Goal: Information Seeking & Learning: Learn about a topic

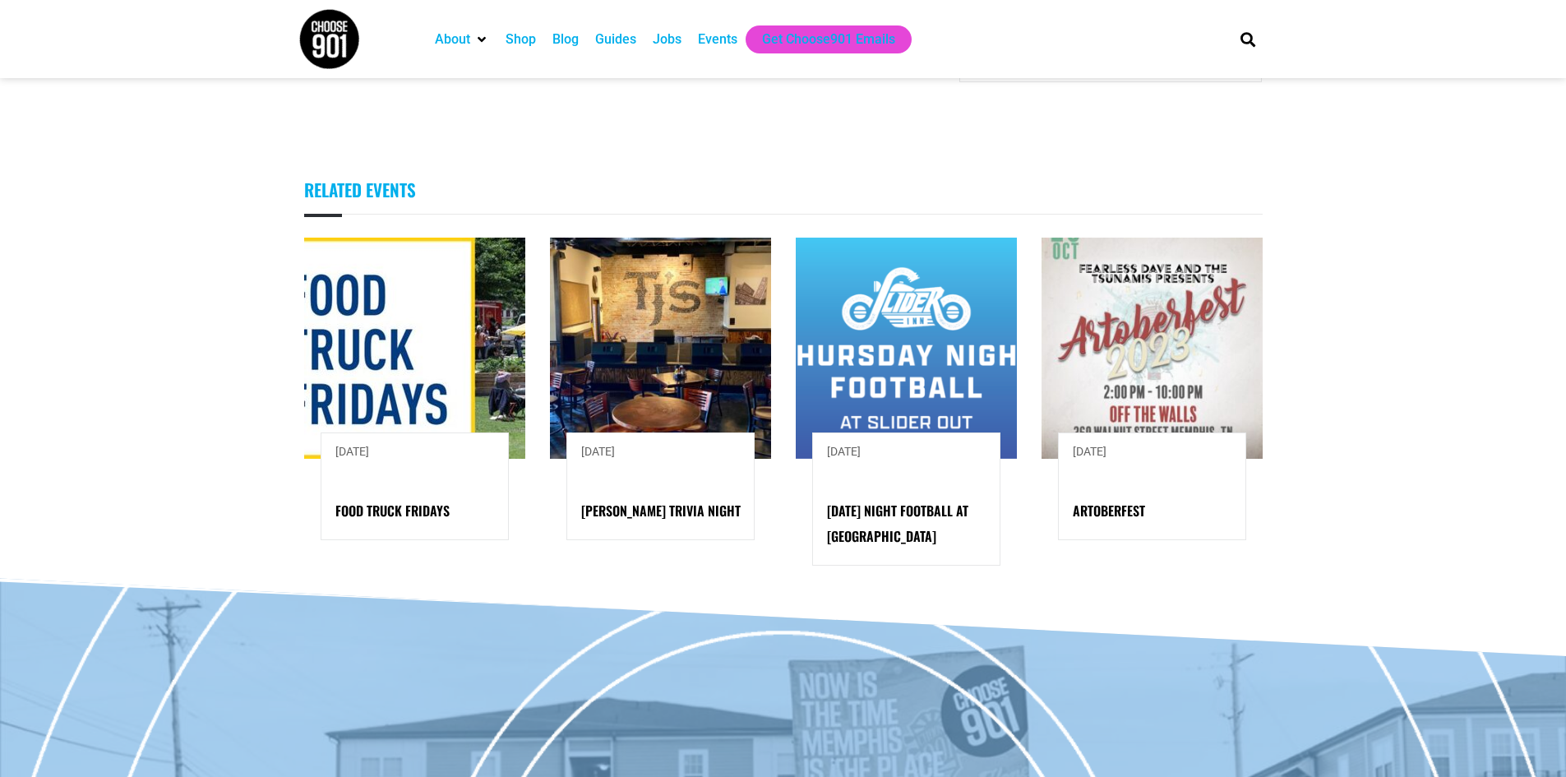
scroll to position [1164, 0]
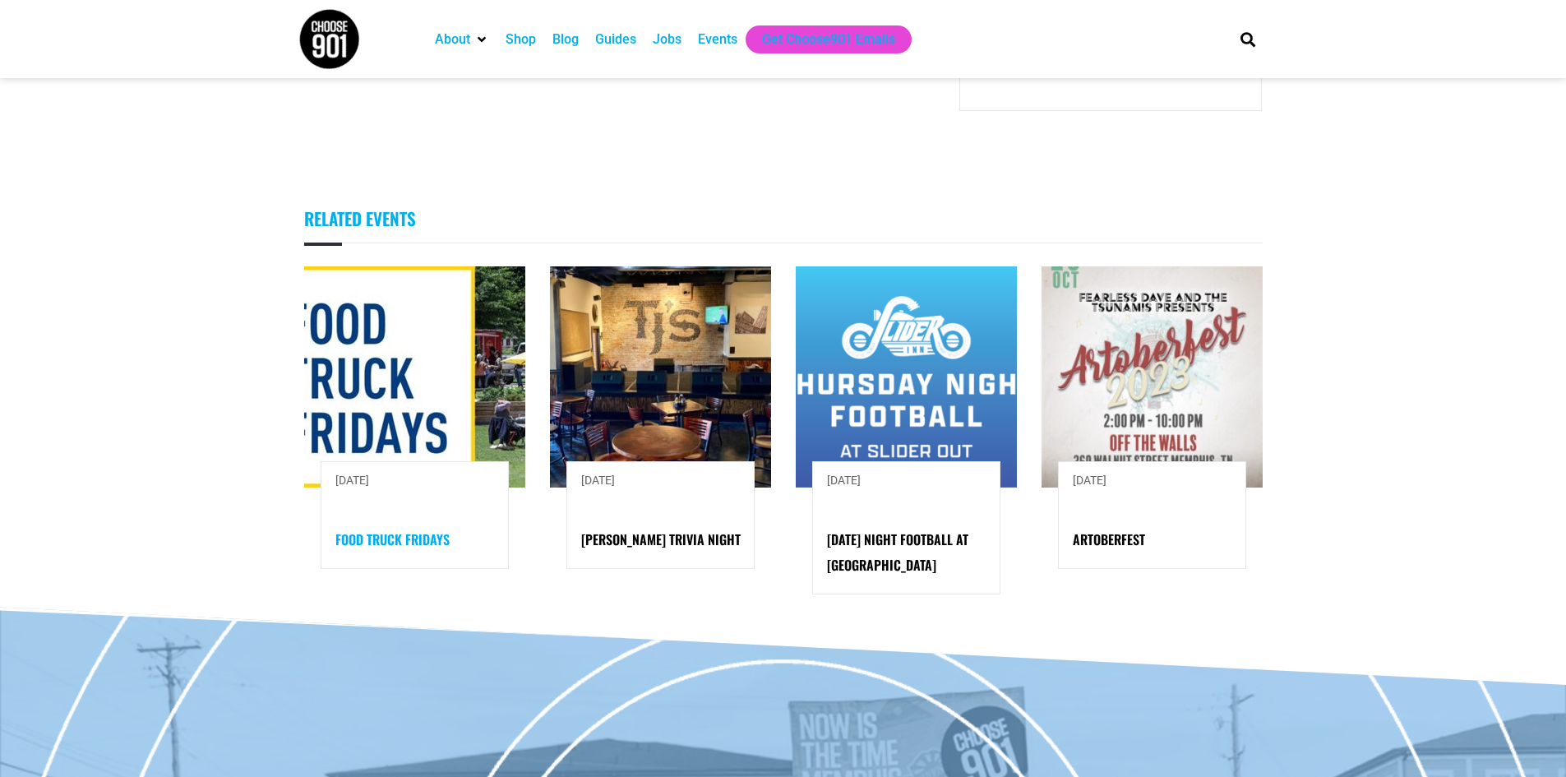
click at [364, 529] on link "Food Truck Fridays" at bounding box center [392, 539] width 114 height 20
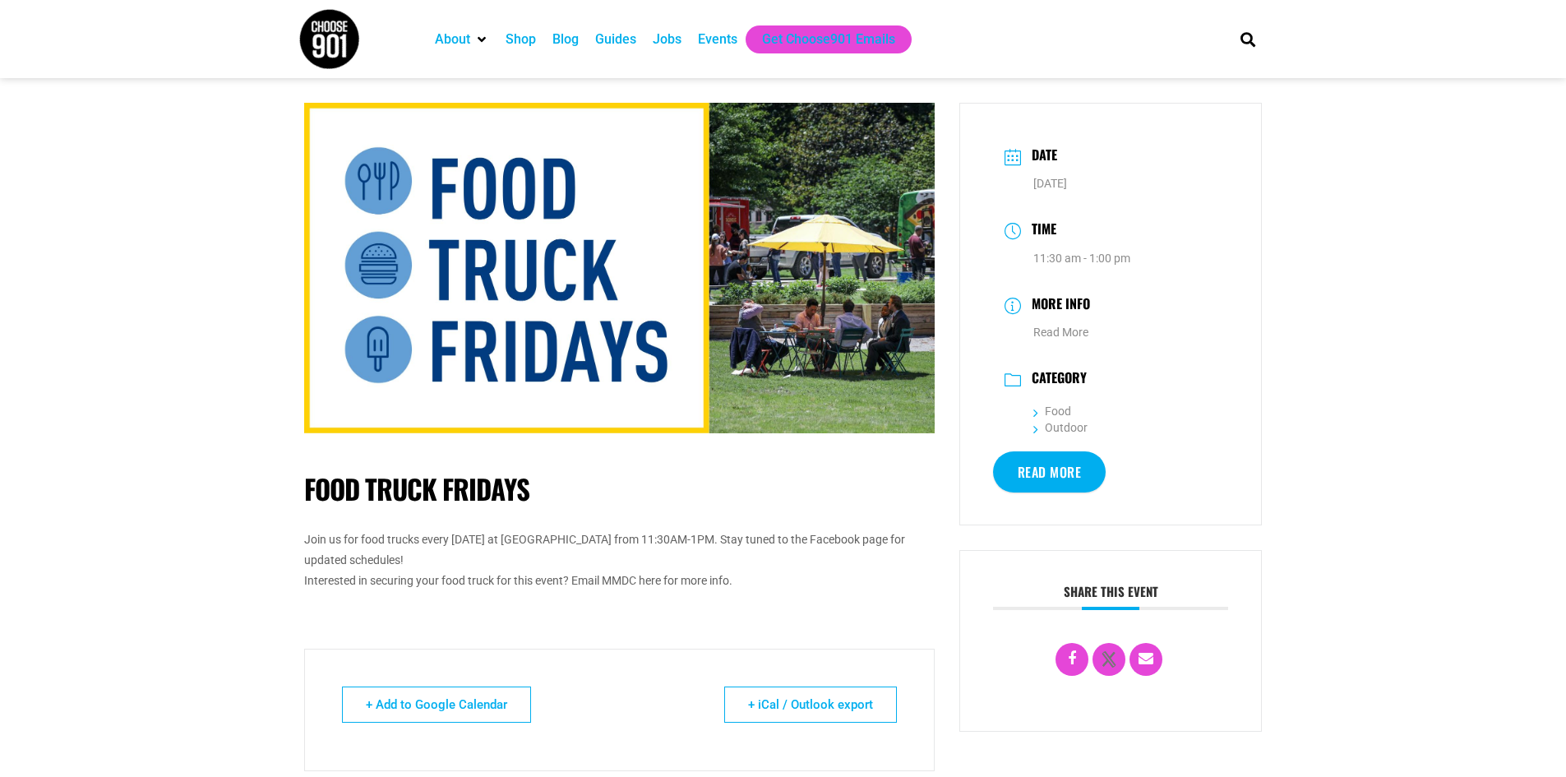
click at [709, 38] on div "Events" at bounding box center [717, 40] width 39 height 20
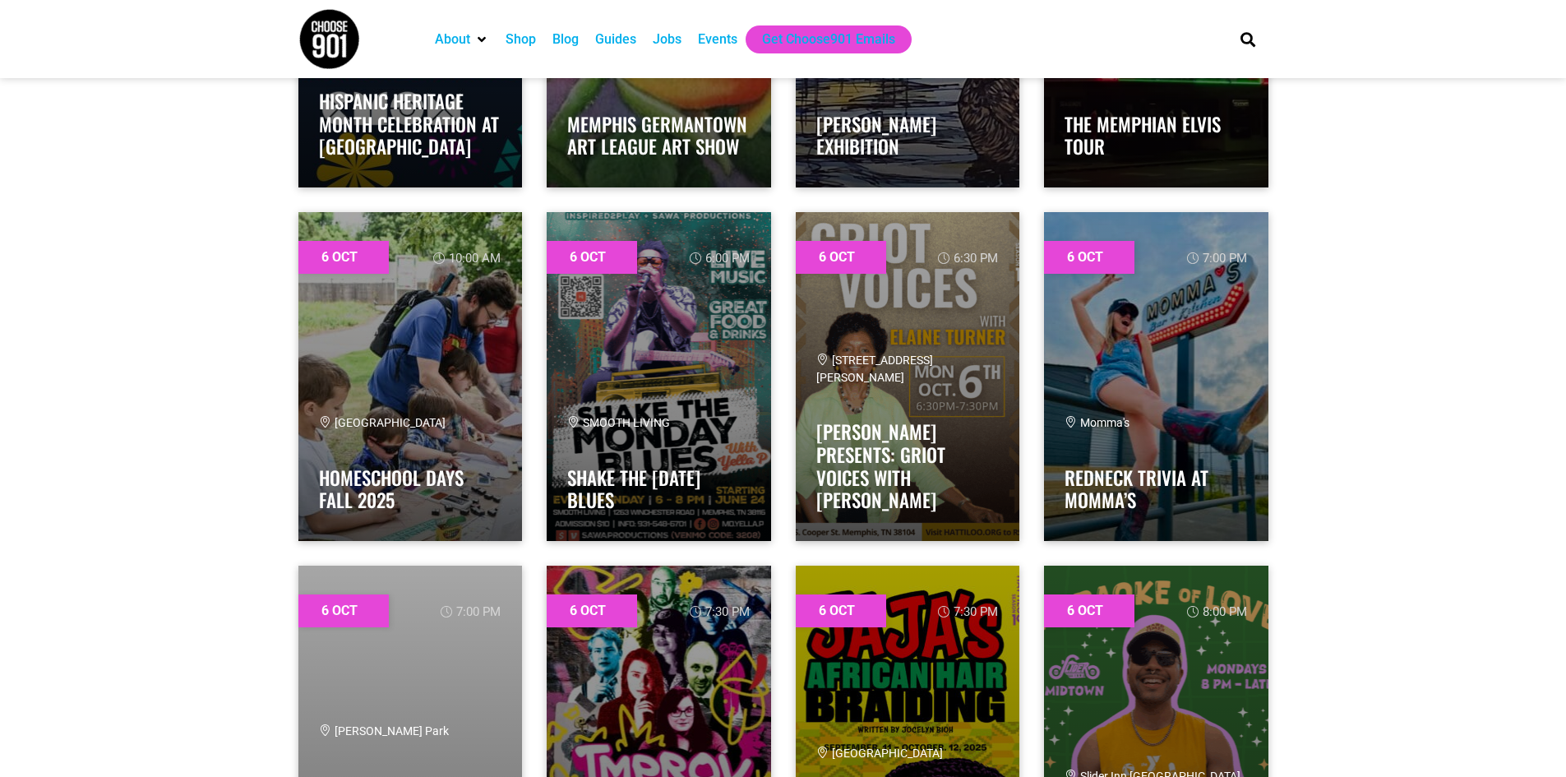
scroll to position [822, 0]
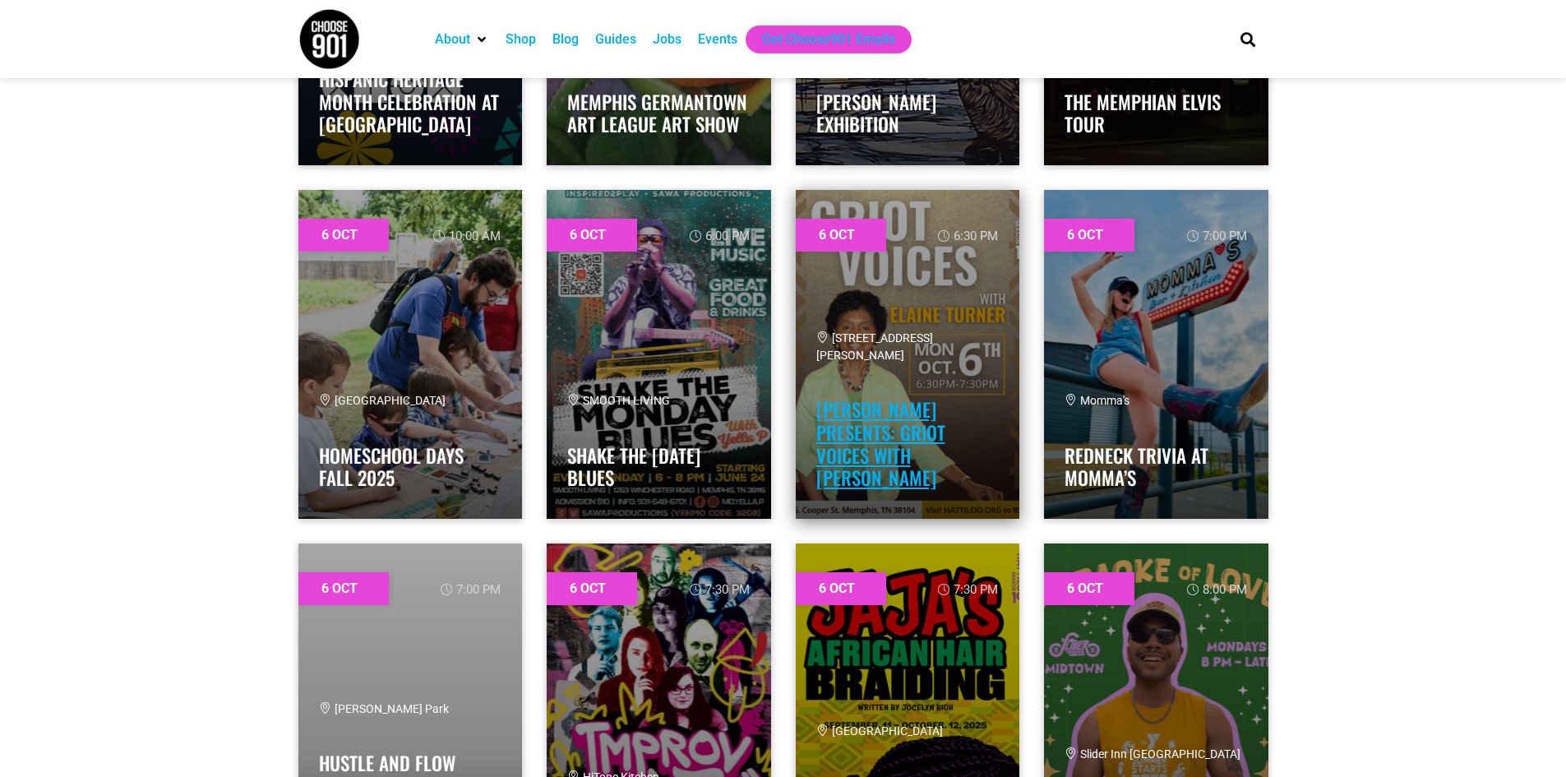
click at [884, 455] on link "[PERSON_NAME] Presents: Griot Voices with [PERSON_NAME]" at bounding box center [880, 443] width 129 height 96
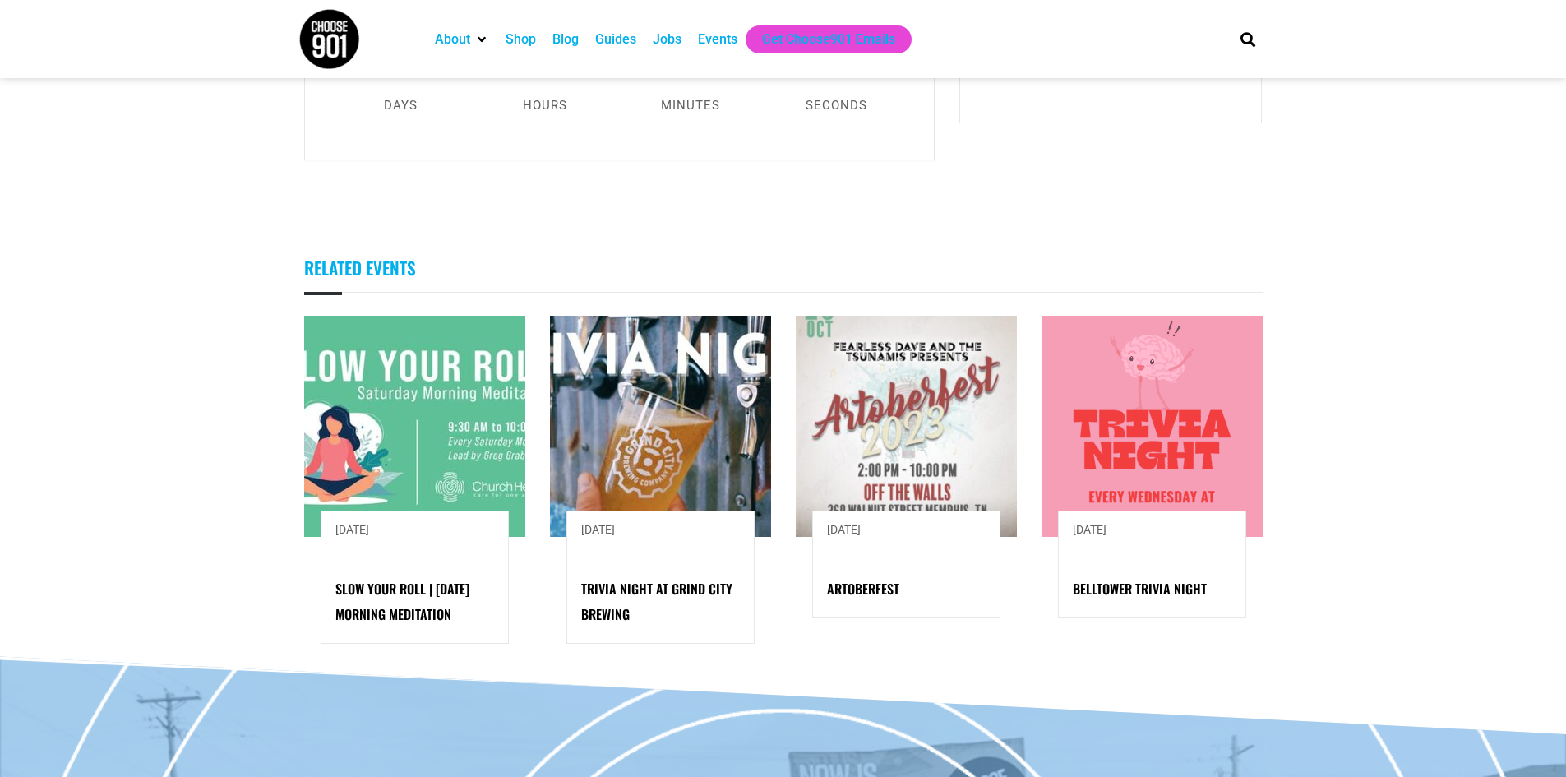
scroll to position [1397, 0]
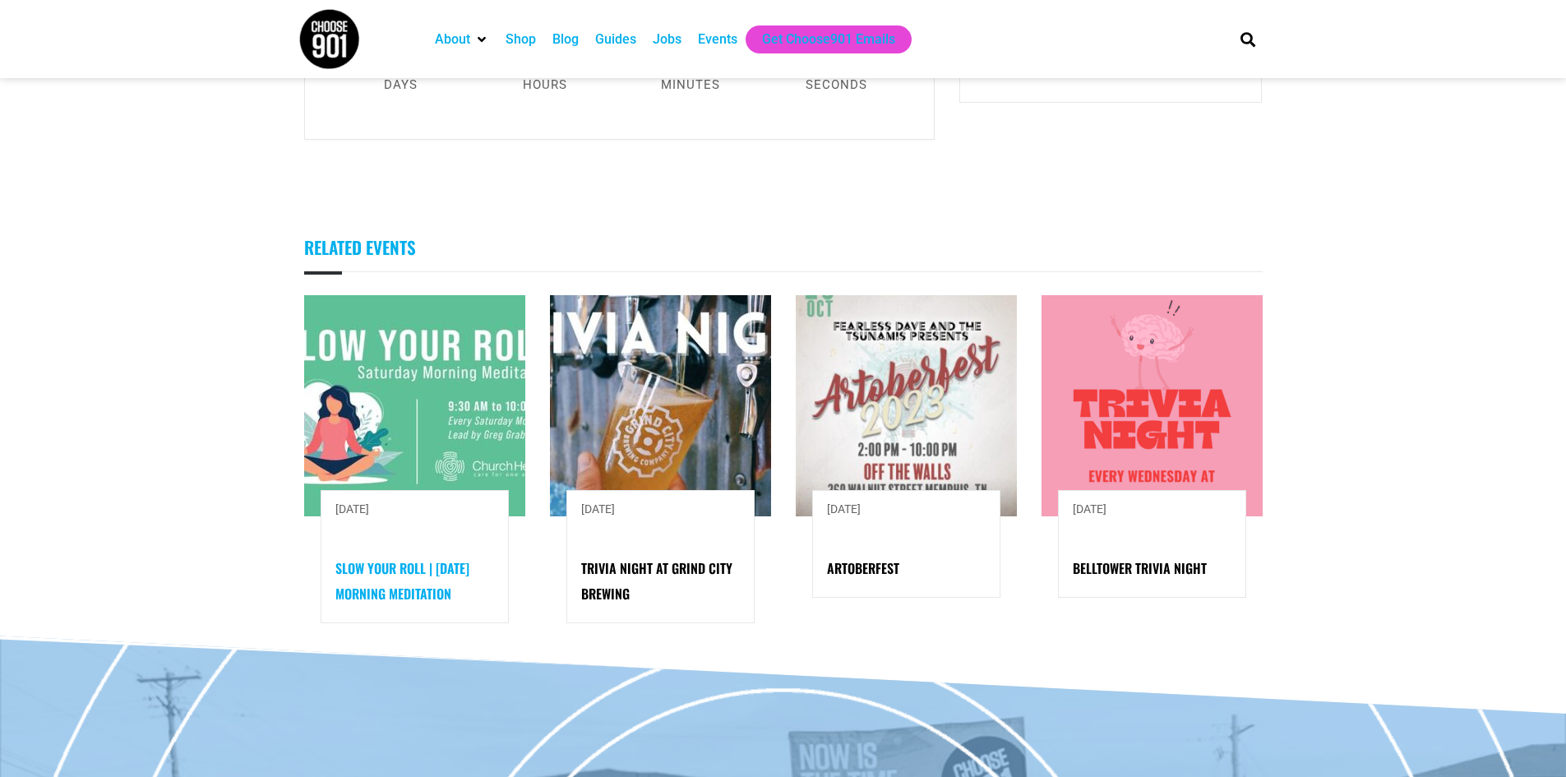
click at [454, 558] on link "Slow Your Roll | [DATE] Morning Meditation" at bounding box center [402, 580] width 134 height 45
